Goal: Task Accomplishment & Management: Use online tool/utility

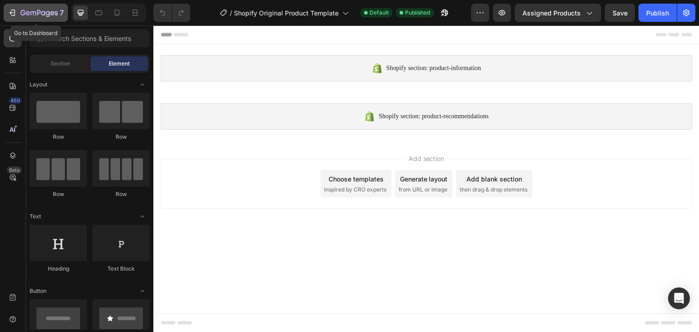
click at [18, 11] on div "7" at bounding box center [36, 12] width 56 height 11
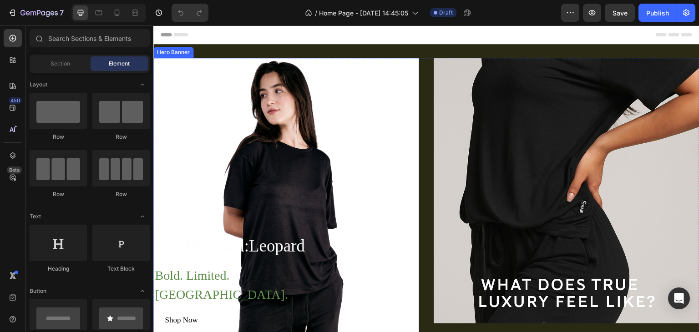
click at [370, 137] on div "Overlay" at bounding box center [286, 212] width 266 height 308
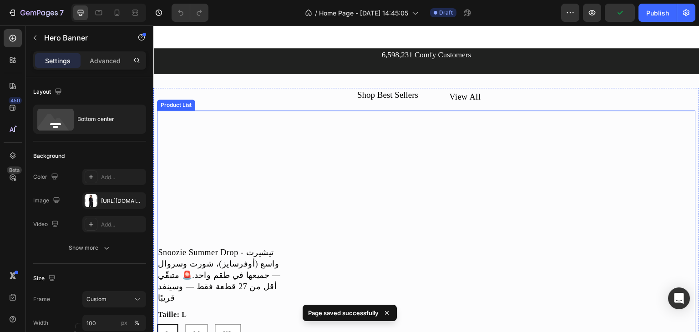
scroll to position [501, 0]
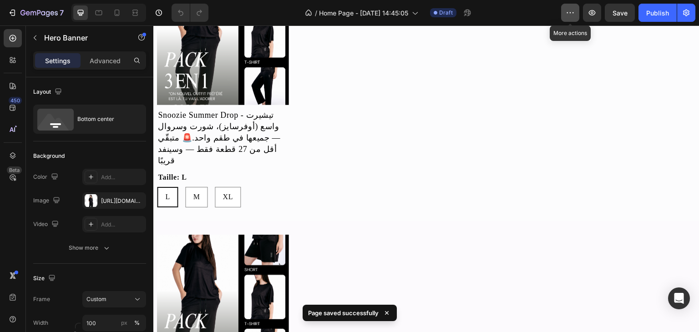
click at [573, 14] on icon "button" at bounding box center [570, 12] width 9 height 9
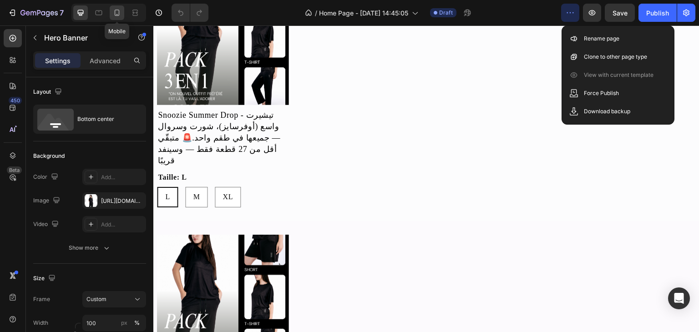
click at [119, 13] on icon at bounding box center [117, 13] width 5 height 6
type input "500"
type input "100%"
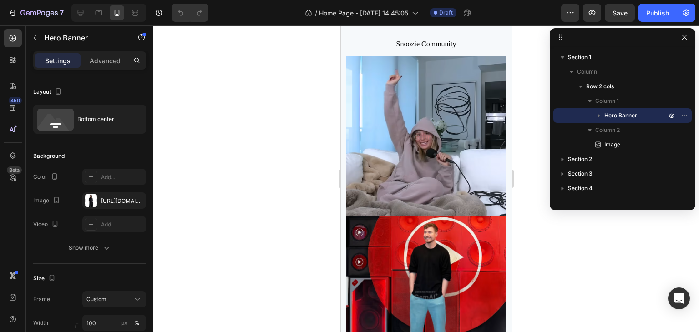
scroll to position [2816, 0]
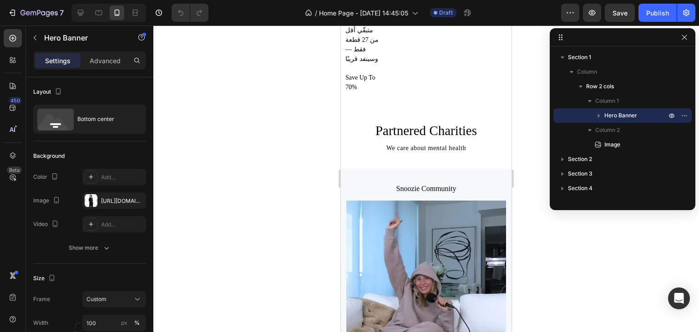
click at [231, 221] on div at bounding box center [426, 178] width 546 height 307
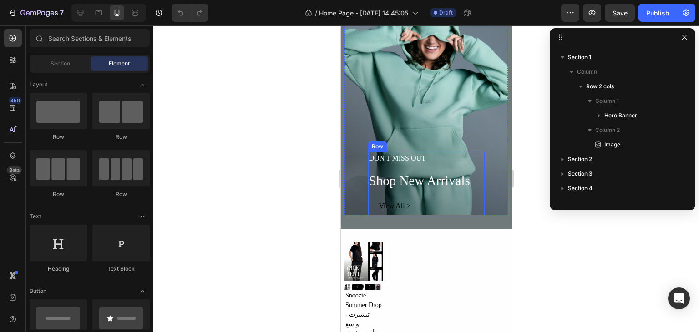
scroll to position [2543, 0]
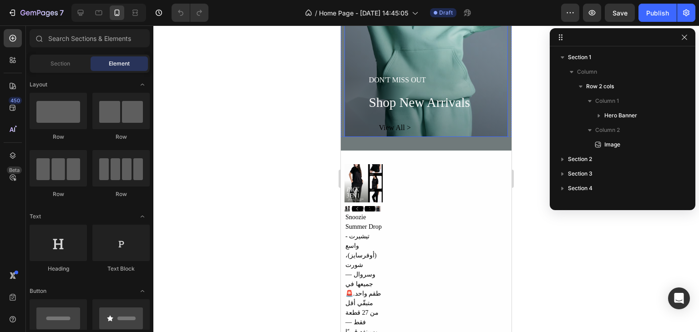
click at [476, 57] on div "Overlay" at bounding box center [425, 23] width 163 height 228
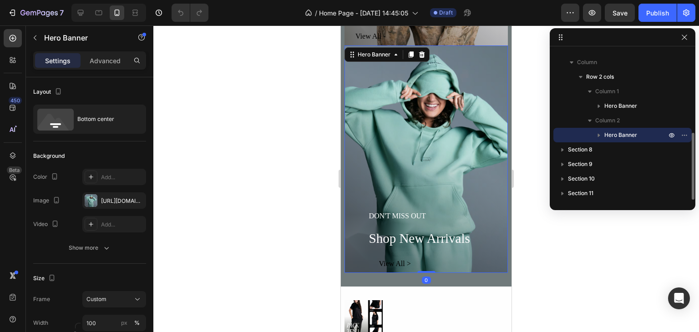
scroll to position [2406, 0]
click at [402, 69] on div "Overlay" at bounding box center [425, 160] width 163 height 228
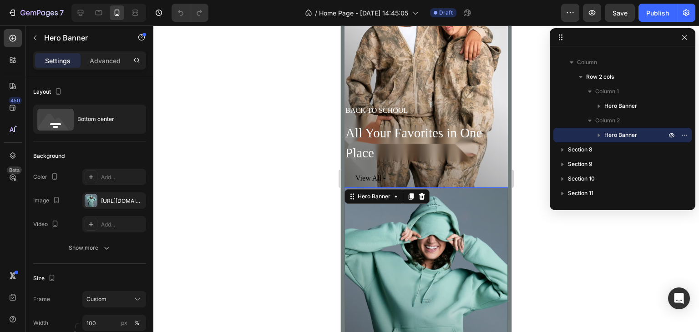
scroll to position [2133, 0]
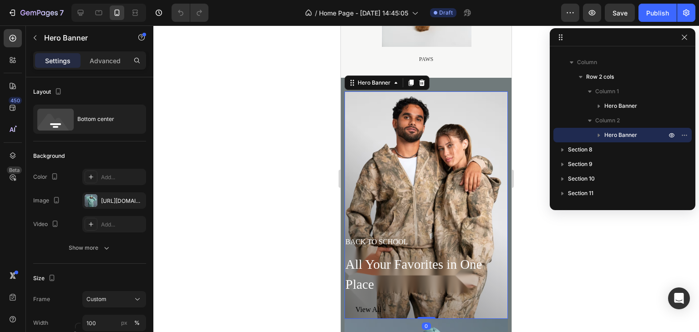
click at [454, 130] on div "Overlay" at bounding box center [425, 205] width 163 height 228
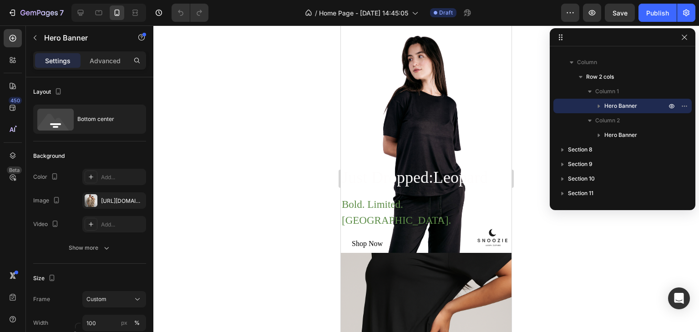
scroll to position [0, 0]
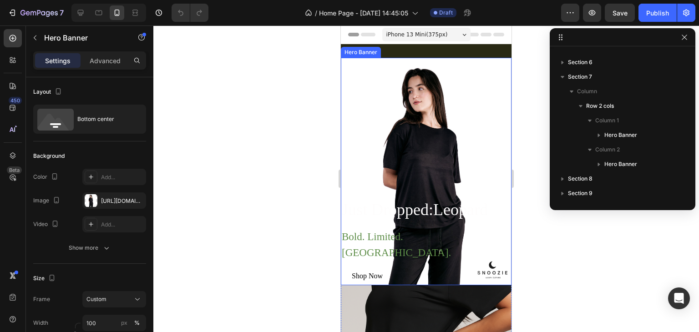
click at [455, 97] on div "Overlay" at bounding box center [426, 172] width 171 height 228
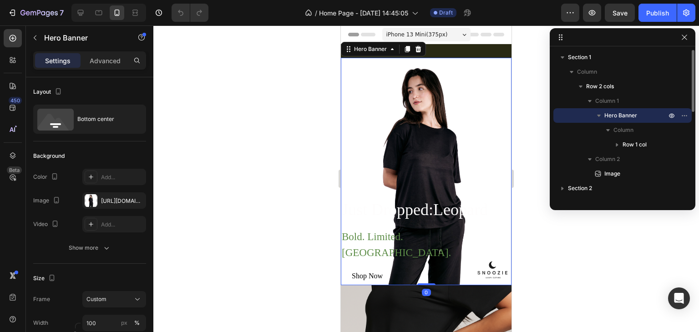
click at [455, 97] on div "Overlay" at bounding box center [426, 172] width 171 height 228
click at [421, 188] on div "Overlay" at bounding box center [426, 172] width 171 height 228
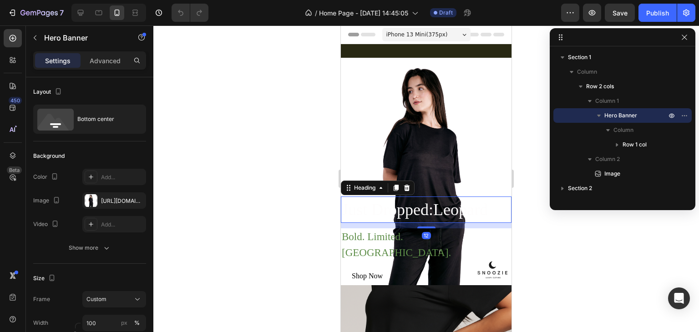
click at [432, 223] on h2 "Just Dropped:Leopard" at bounding box center [426, 210] width 171 height 26
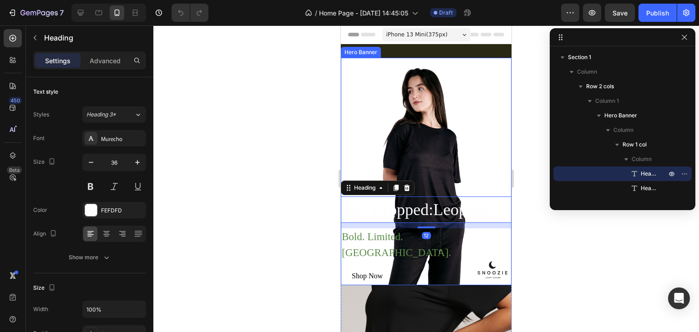
click at [425, 159] on div "Overlay" at bounding box center [426, 172] width 171 height 228
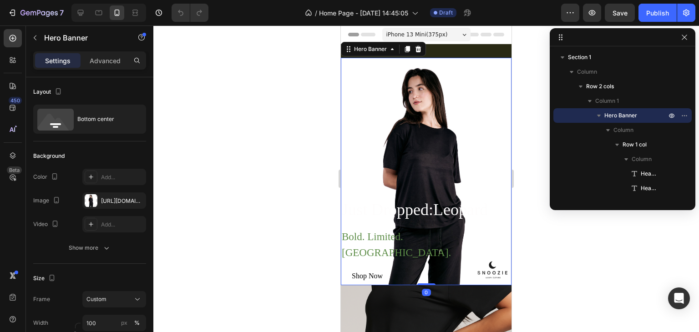
click at [424, 162] on div "Overlay" at bounding box center [426, 172] width 171 height 228
